Goal: Transaction & Acquisition: Register for event/course

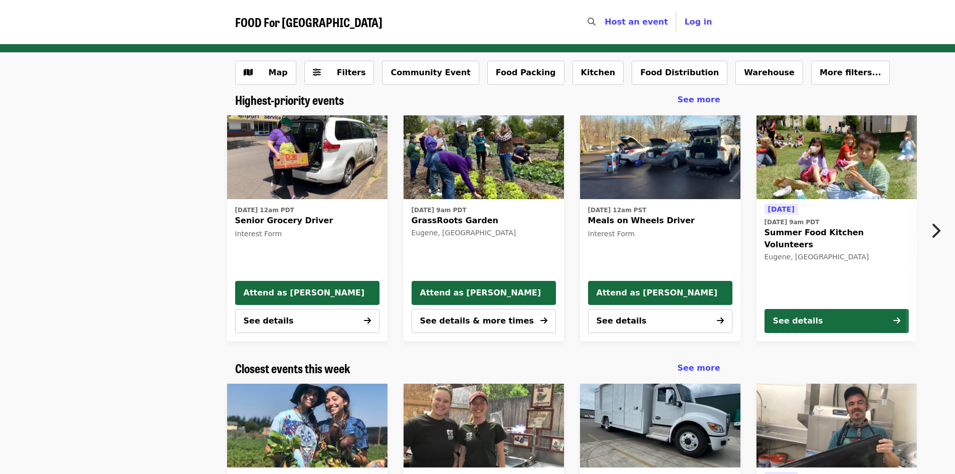
click at [812, 211] on div "[DATE] [DATE] 9am PDT Summer Food Kitchen Volunteers [GEOGRAPHIC_DATA], [GEOGRA…" at bounding box center [837, 251] width 144 height 97
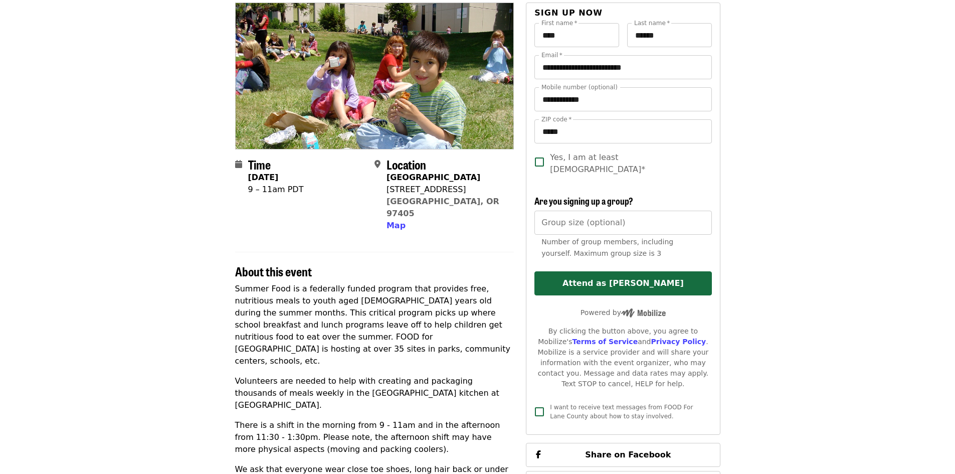
scroll to position [91, 0]
click at [578, 218] on input "Group size (optional)" at bounding box center [623, 223] width 177 height 24
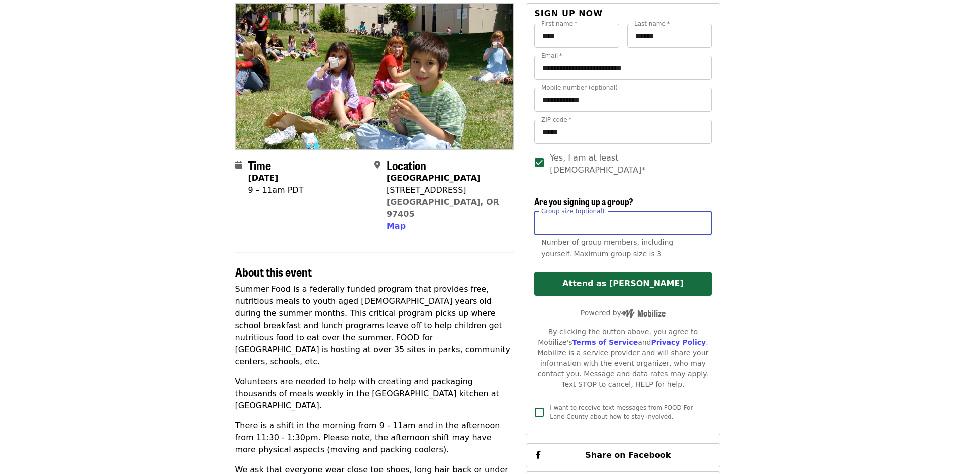
type input "*"
click at [766, 229] on article "Summer Food Kitchen Volunteers Highest Priority Volunteer Shift Time [DATE] 9 –…" at bounding box center [477, 385] width 955 height 865
click at [744, 206] on article "Summer Food Kitchen Volunteers Highest Priority Volunteer Shift Time [DATE] 9 –…" at bounding box center [477, 385] width 955 height 865
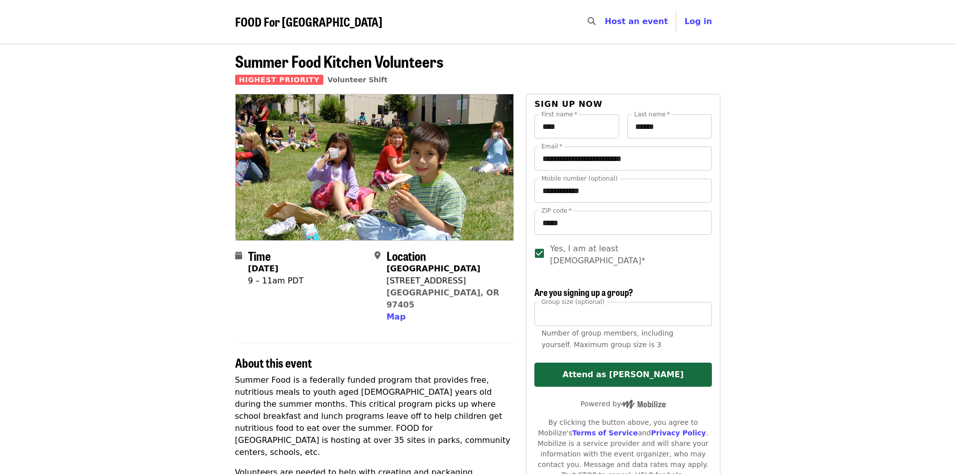
scroll to position [0, 0]
drag, startPoint x: 255, startPoint y: 280, endPoint x: 306, endPoint y: 287, distance: 51.2
click at [304, 287] on div "9 – 11am PDT" at bounding box center [276, 281] width 56 height 12
click at [277, 316] on section "Time Monday, August 18 9 – 11am PDT Location Lane Community College 4000 E 30th…" at bounding box center [374, 290] width 279 height 83
